Goal: Information Seeking & Learning: Learn about a topic

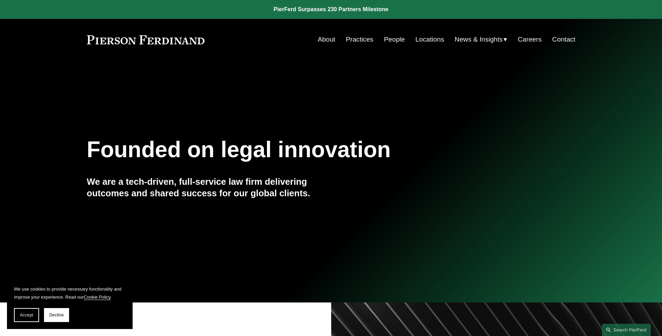
click at [357, 40] on link "Practices" at bounding box center [360, 39] width 28 height 13
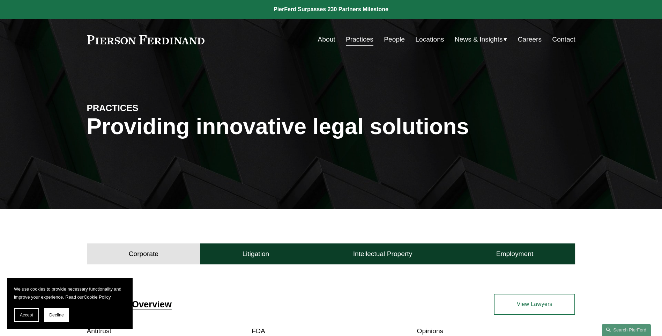
click at [396, 41] on link "People" at bounding box center [394, 39] width 21 height 13
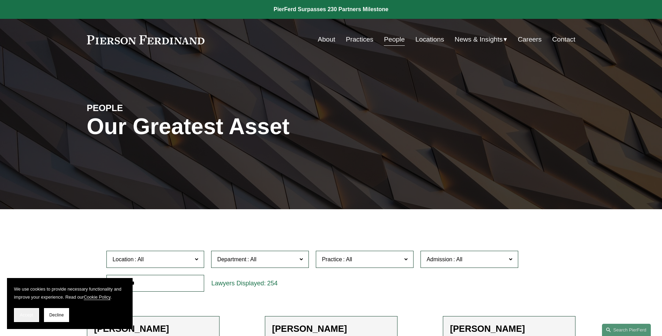
click at [36, 318] on button "Accept" at bounding box center [26, 315] width 25 height 14
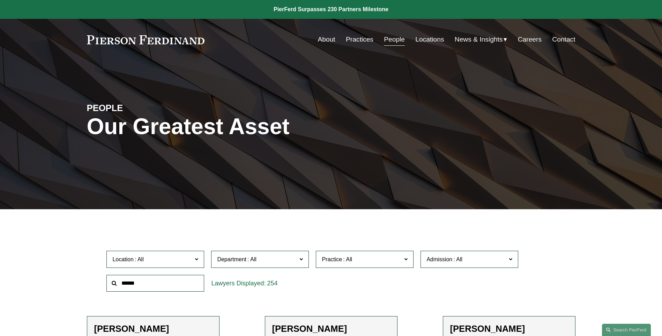
click at [332, 38] on link "About" at bounding box center [326, 39] width 17 height 13
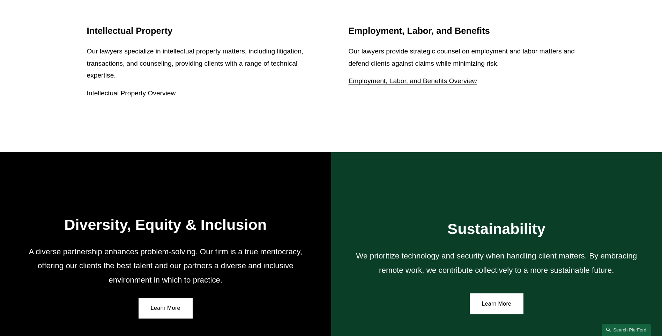
scroll to position [1061, 0]
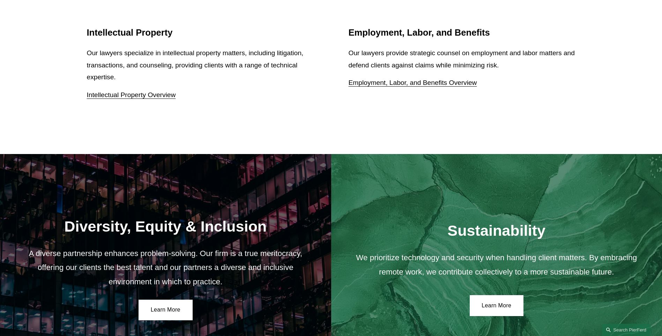
click at [459, 84] on link "Employment, Labor, and Benefits Overview" at bounding box center [413, 82] width 129 height 7
